Goal: Use online tool/utility: Utilize a website feature to perform a specific function

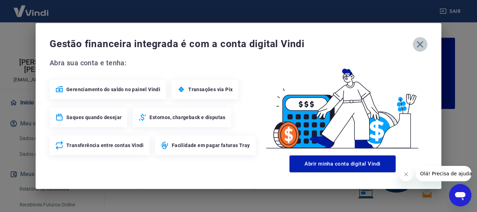
click at [421, 43] on icon "button" at bounding box center [420, 44] width 11 height 11
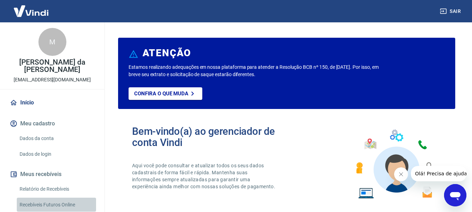
click at [57, 198] on link "Recebíveis Futuros Online" at bounding box center [56, 205] width 79 height 14
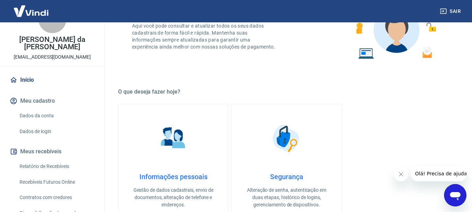
scroll to position [35, 0]
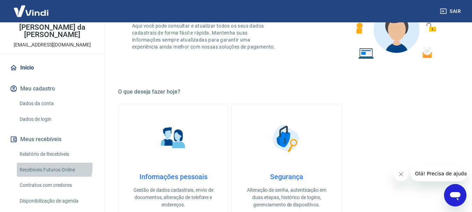
click at [53, 163] on link "Recebíveis Futuros Online" at bounding box center [56, 170] width 79 height 14
